Goal: Transaction & Acquisition: Purchase product/service

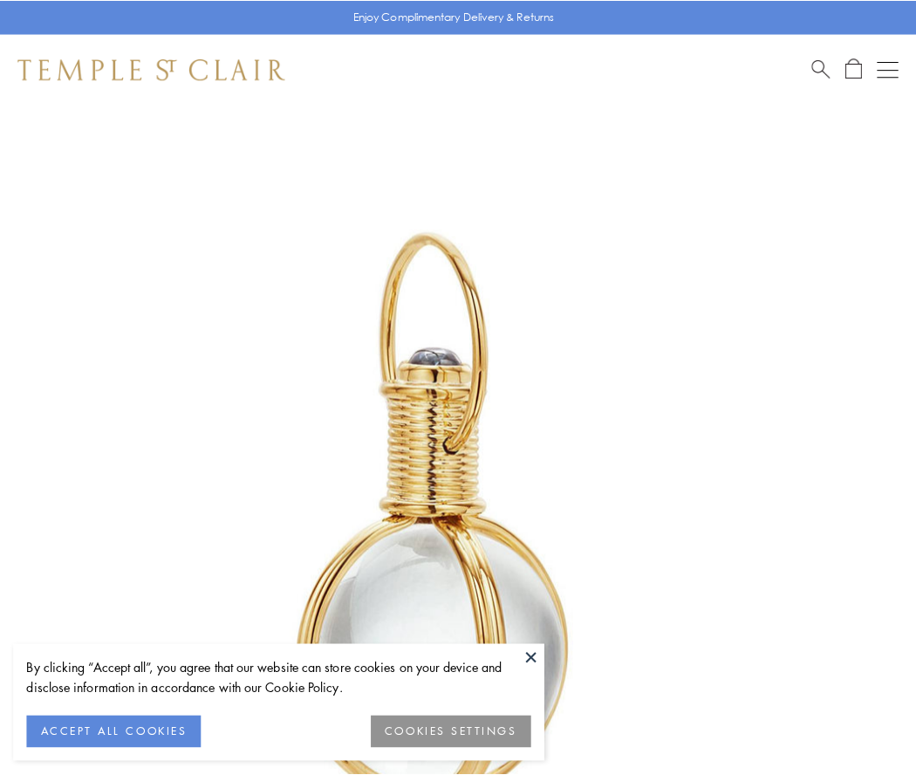
scroll to position [455, 0]
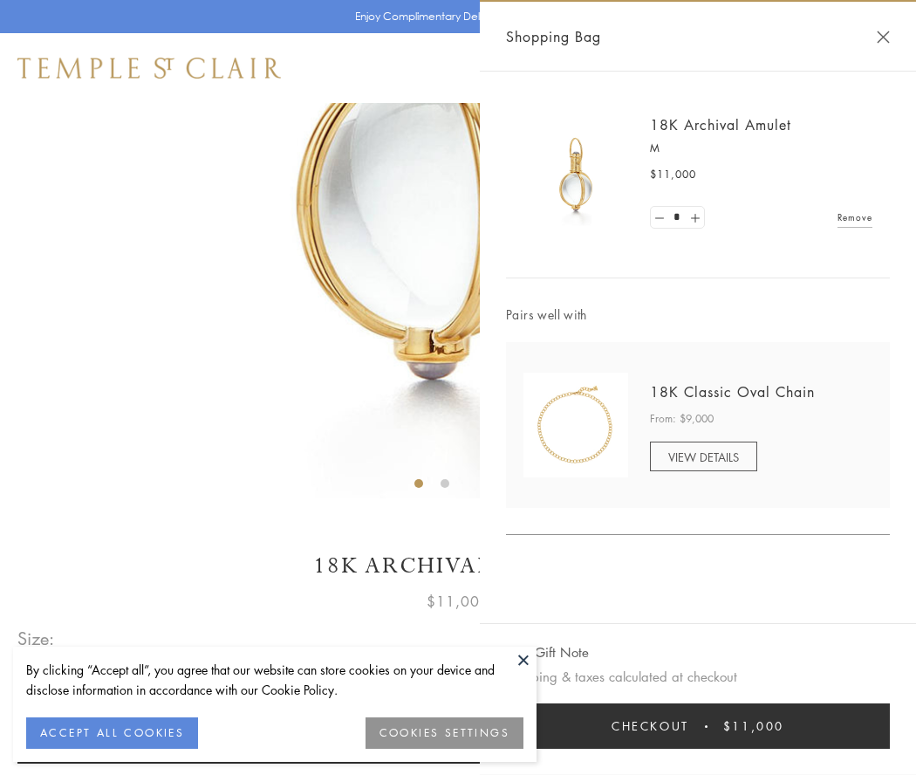
click at [698, 726] on button "Checkout $11,000" at bounding box center [698, 725] width 384 height 45
